Goal: Communication & Community: Answer question/provide support

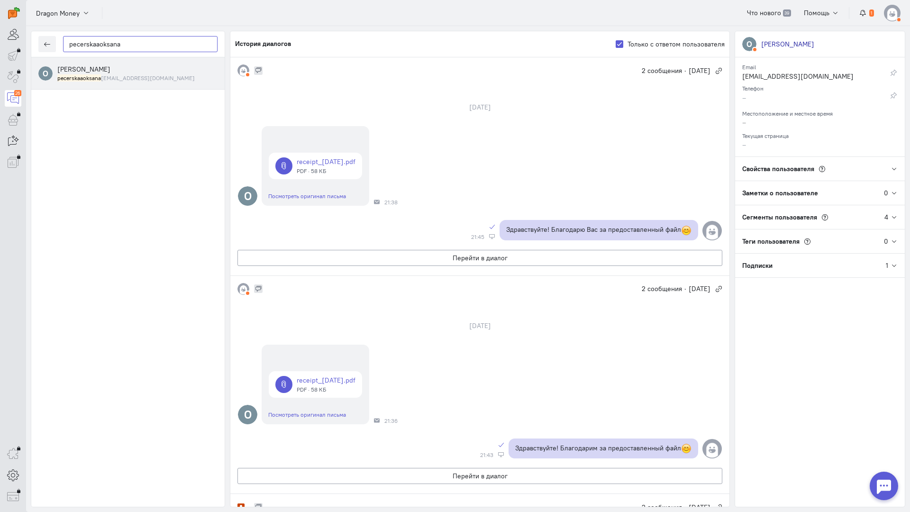
drag, startPoint x: 119, startPoint y: 42, endPoint x: 4, endPoint y: 40, distance: 114.8
click at [0, 41] on div "operator conversation-V1122-10000-3month 26" at bounding box center [455, 256] width 910 height 512
paste input "evilfun566@yand"
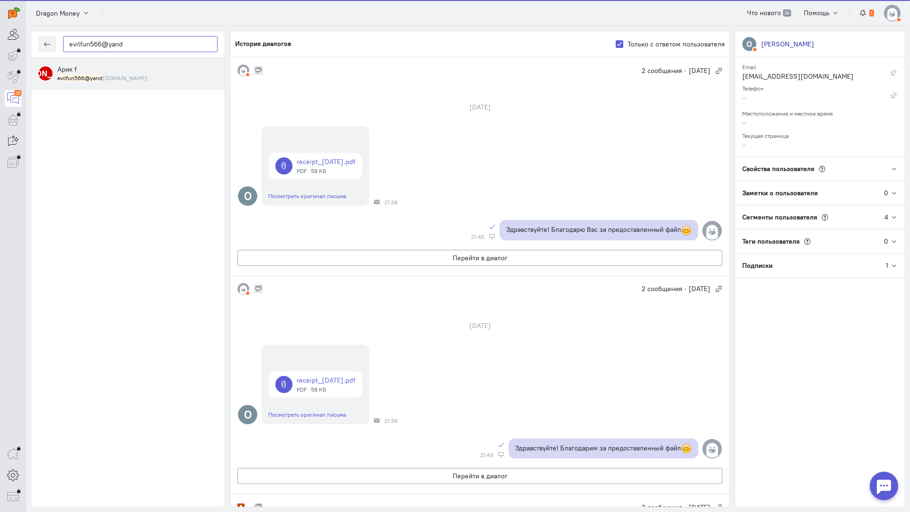
type input "evilfun566@yand"
click at [110, 75] on small "evilfun566@yand [DOMAIN_NAME]" at bounding box center [102, 78] width 90 height 8
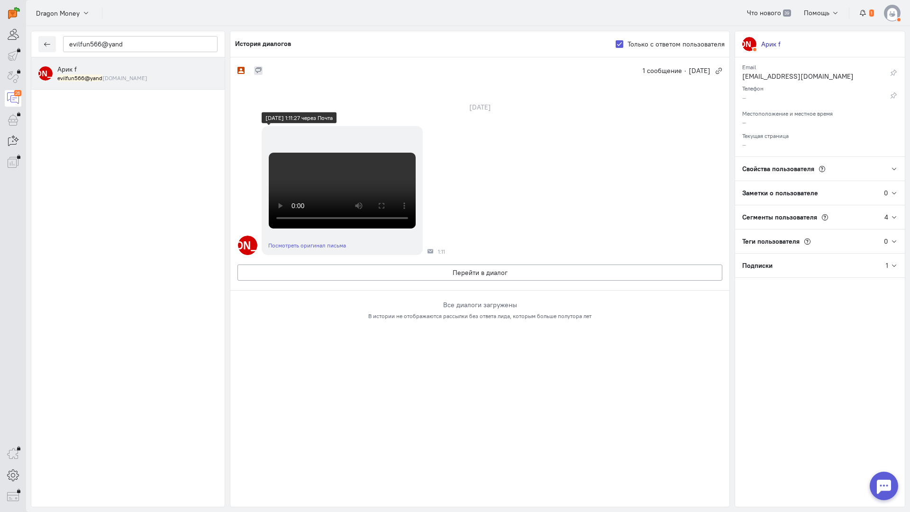
scroll to position [212, 0]
click at [383, 281] on button "Перейти в диалог" at bounding box center [480, 273] width 485 height 16
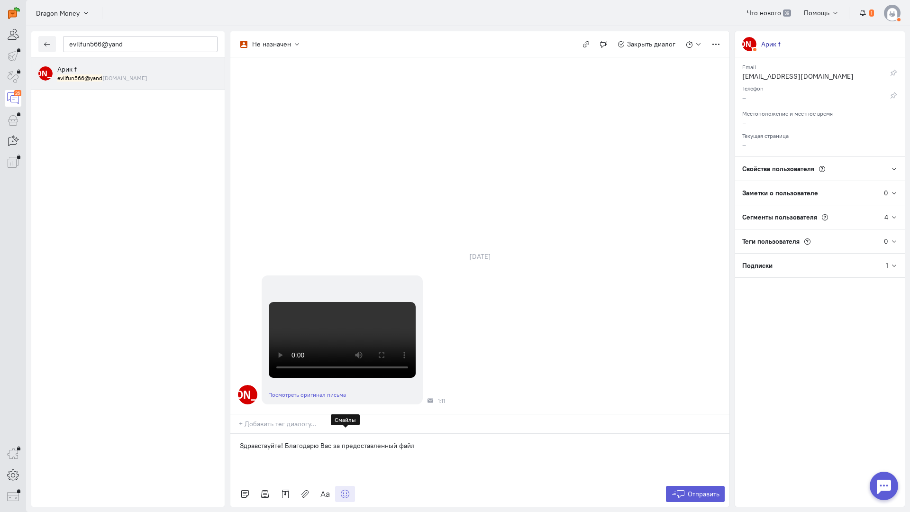
click at [344, 489] on icon at bounding box center [344, 493] width 9 height 9
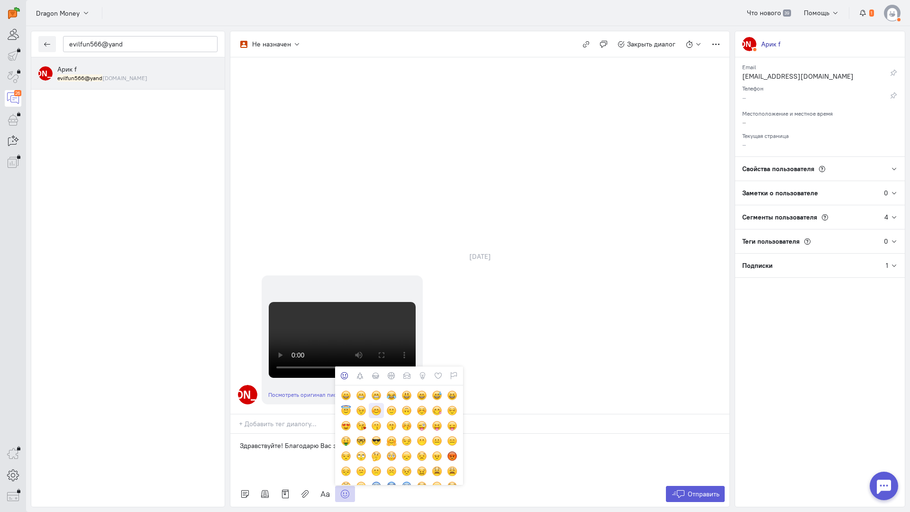
click at [376, 405] on div at bounding box center [376, 410] width 10 height 10
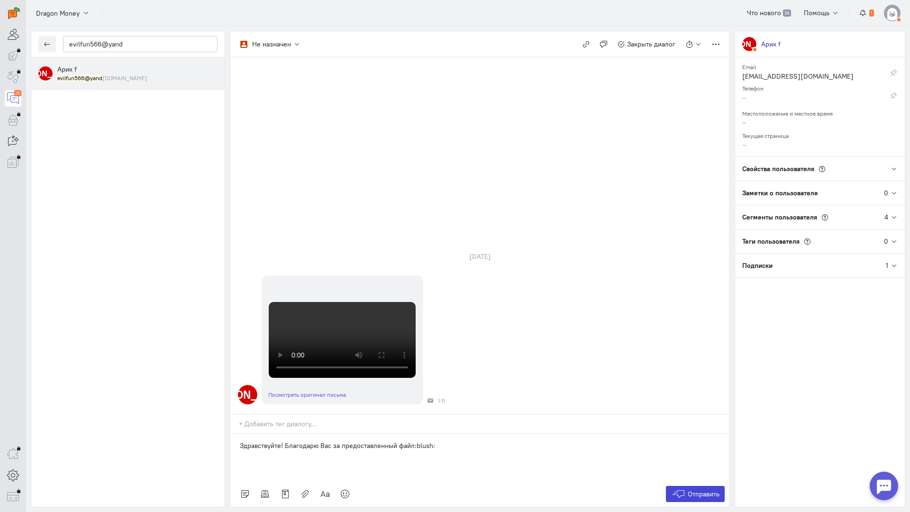
click at [684, 489] on icon at bounding box center [678, 493] width 14 height 9
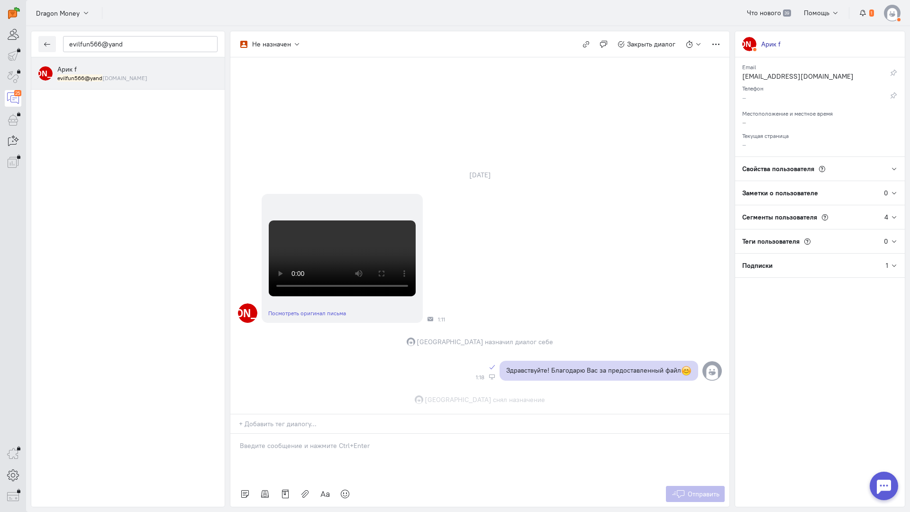
scroll to position [306, 0]
